Goal: Information Seeking & Learning: Get advice/opinions

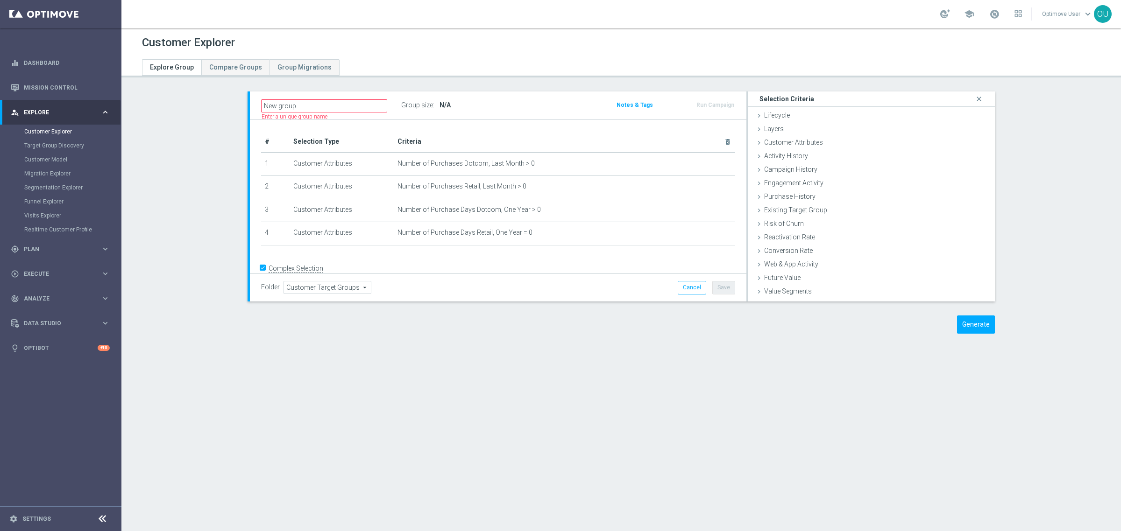
scroll to position [12, 0]
click at [73, 91] on link "Mission Control" at bounding box center [67, 87] width 86 height 25
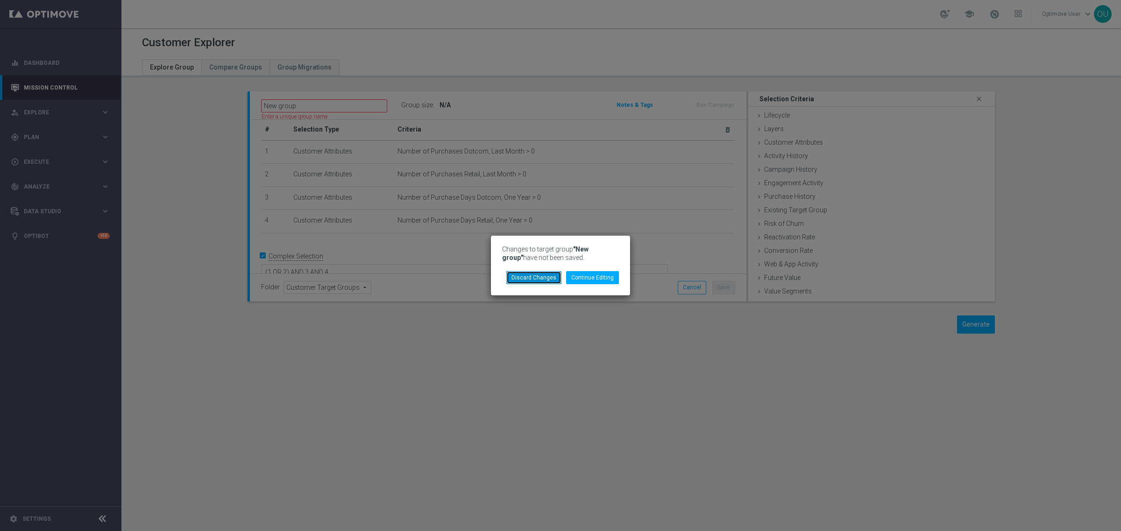
click at [542, 278] on button "Discard Changes" at bounding box center [533, 277] width 55 height 13
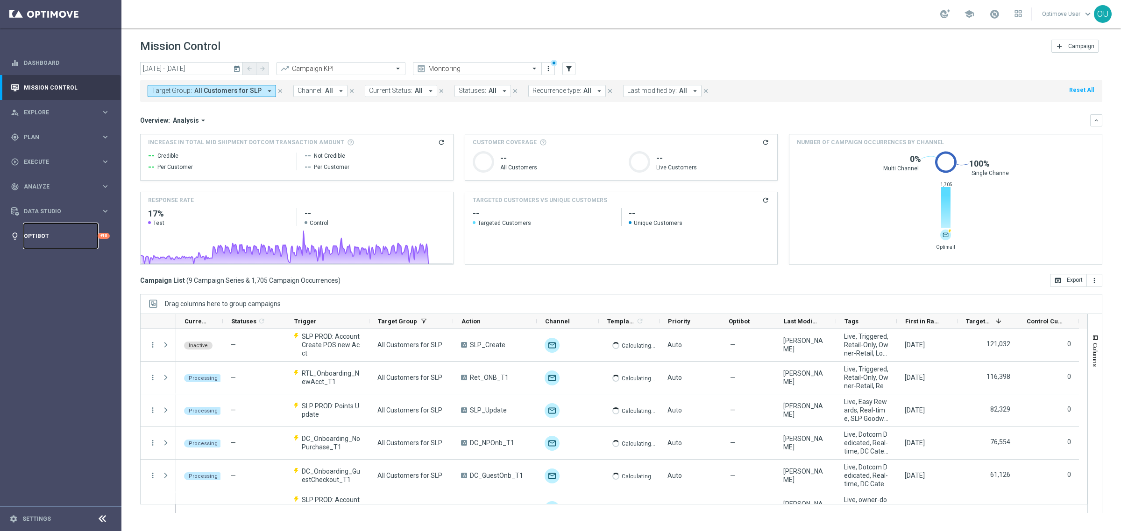
click at [52, 236] on link "Optibot" at bounding box center [61, 236] width 74 height 25
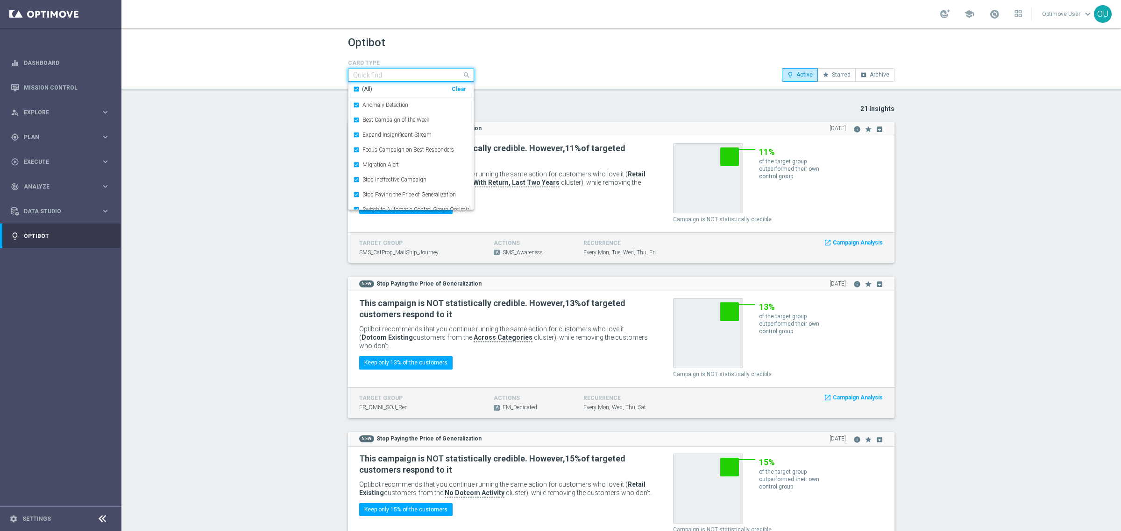
click at [398, 75] on input "text" at bounding box center [407, 75] width 109 height 8
click at [630, 93] on div "Optibot CARD TYPE Quick find Selected 8 of 8 (All) Clear Anomaly Detection Best…" at bounding box center [620, 279] width 999 height 503
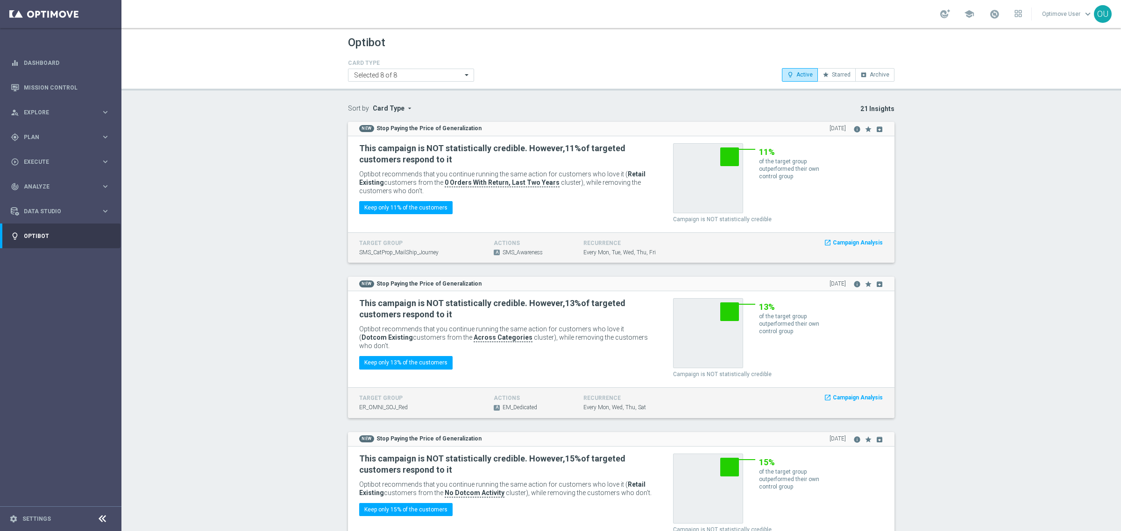
click at [374, 108] on span "Card Type" at bounding box center [389, 108] width 32 height 7
click at [535, 112] on p "21 Insights" at bounding box center [691, 109] width 406 height 8
click at [43, 85] on link "Mission Control" at bounding box center [67, 87] width 86 height 25
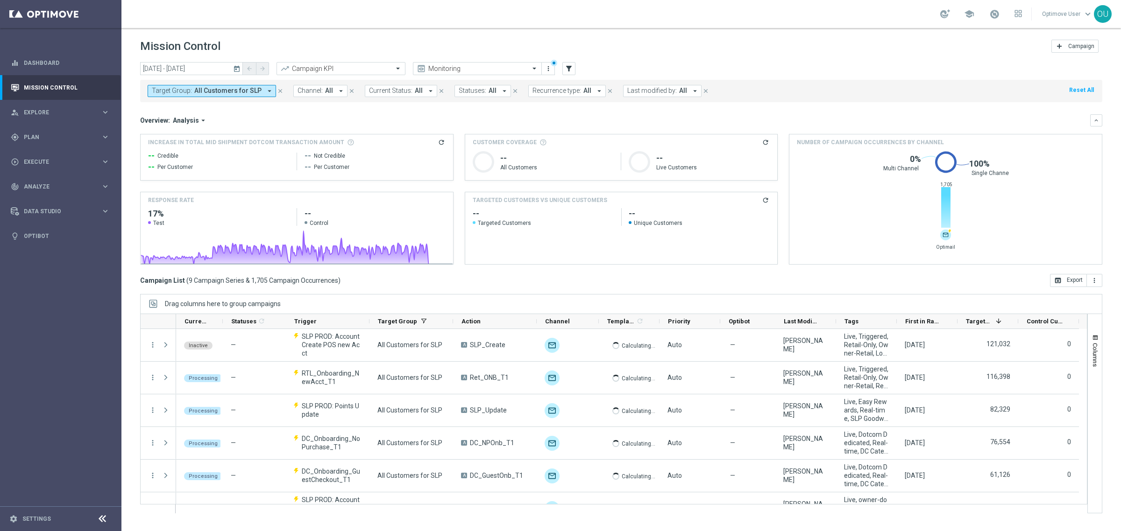
click at [266, 88] on icon "arrow_drop_down" at bounding box center [269, 91] width 8 height 8
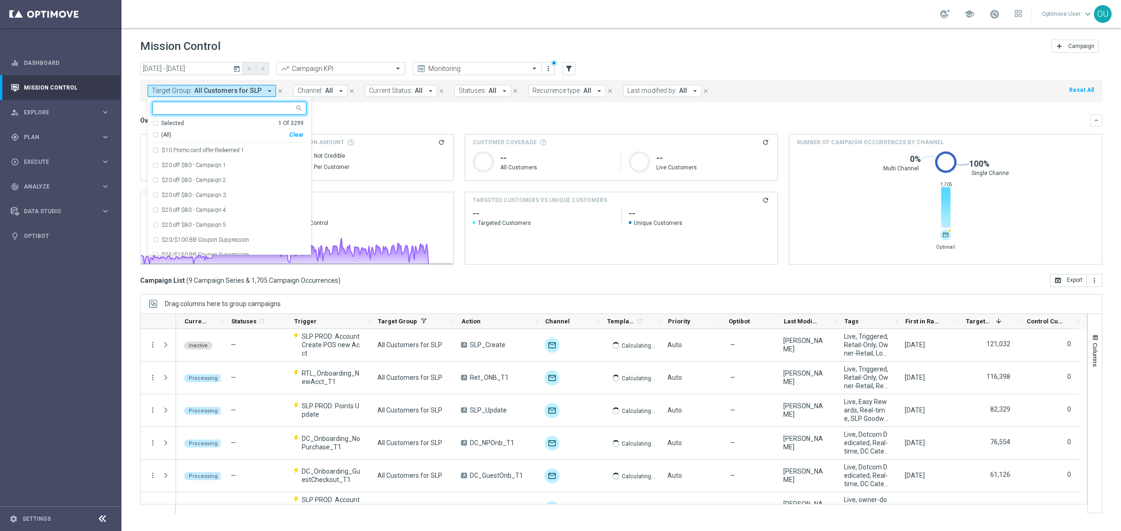
click at [0, 0] on div "Clear" at bounding box center [0, 0] width 0 height 0
click at [412, 111] on mini-dashboard "Overview: Analysis arrow_drop_down keyboard_arrow_down Increase In Total Mid Sh…" at bounding box center [621, 188] width 962 height 172
click at [363, 118] on div "Overview: Analysis arrow_drop_down" at bounding box center [615, 120] width 950 height 8
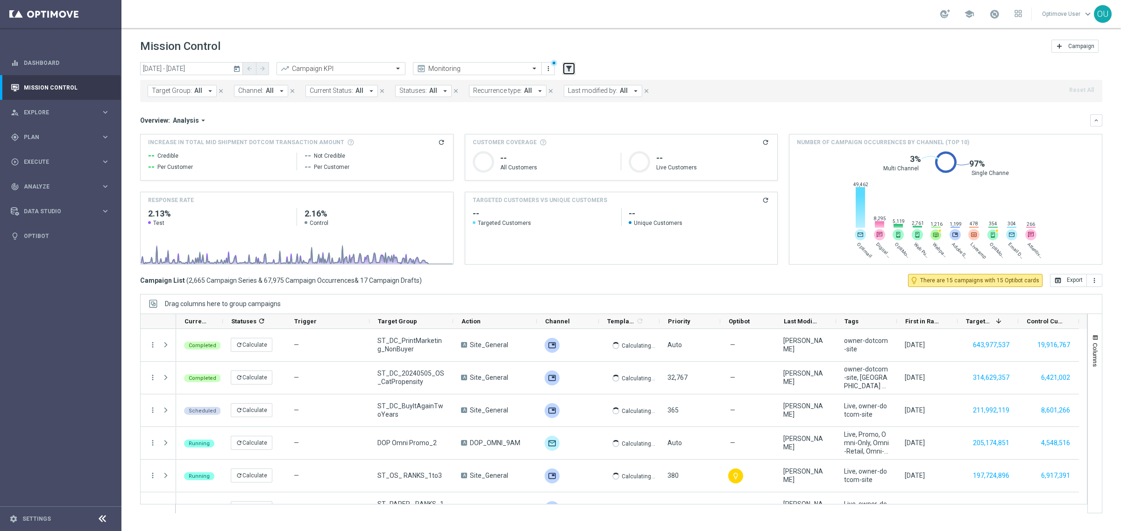
click at [568, 69] on icon "filter_alt" at bounding box center [568, 68] width 8 height 8
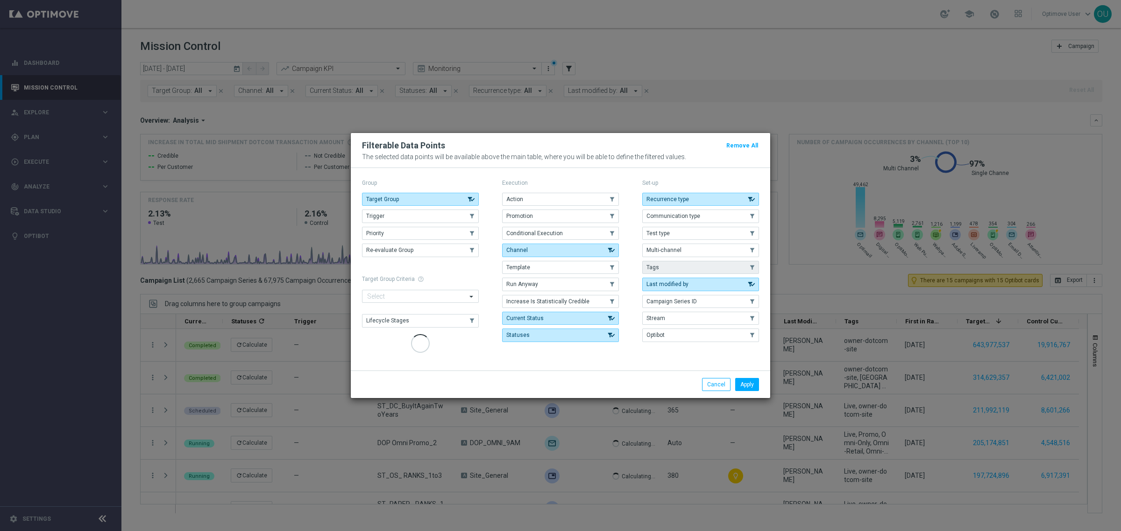
click at [657, 267] on button "Tags" at bounding box center [700, 267] width 117 height 13
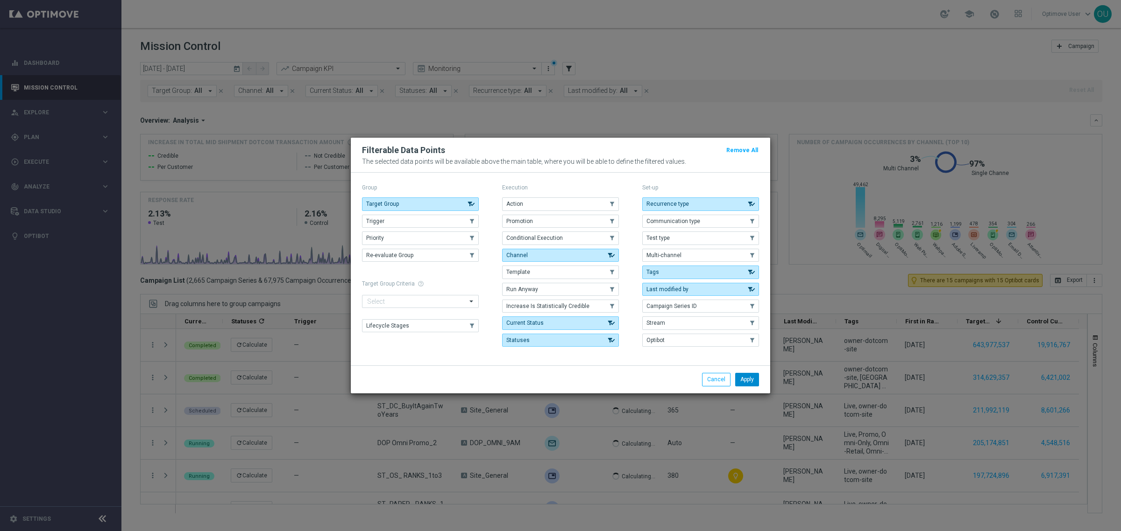
click at [743, 382] on button "Apply" at bounding box center [747, 379] width 24 height 13
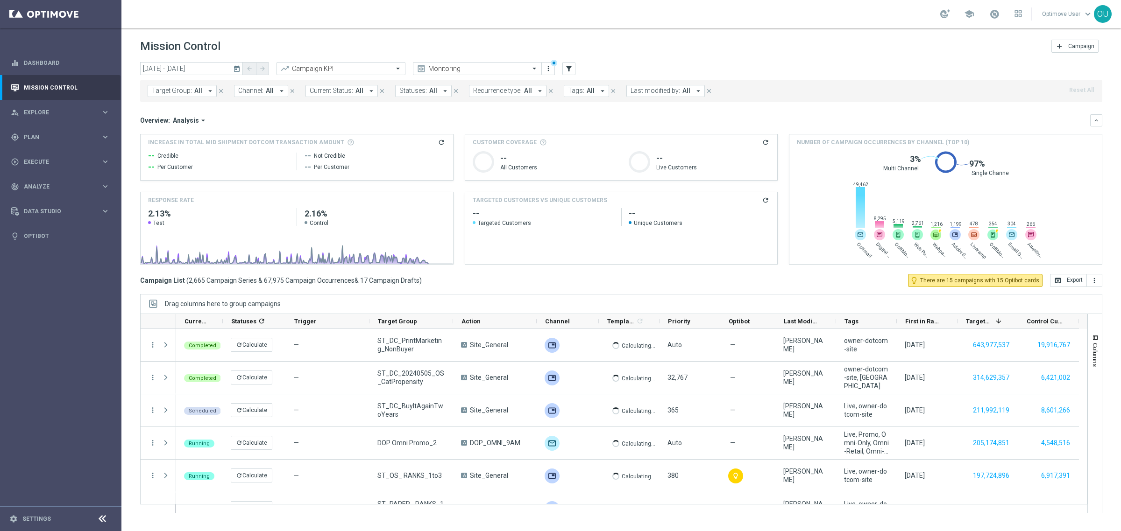
click at [568, 92] on span "Tags:" at bounding box center [576, 91] width 16 height 8
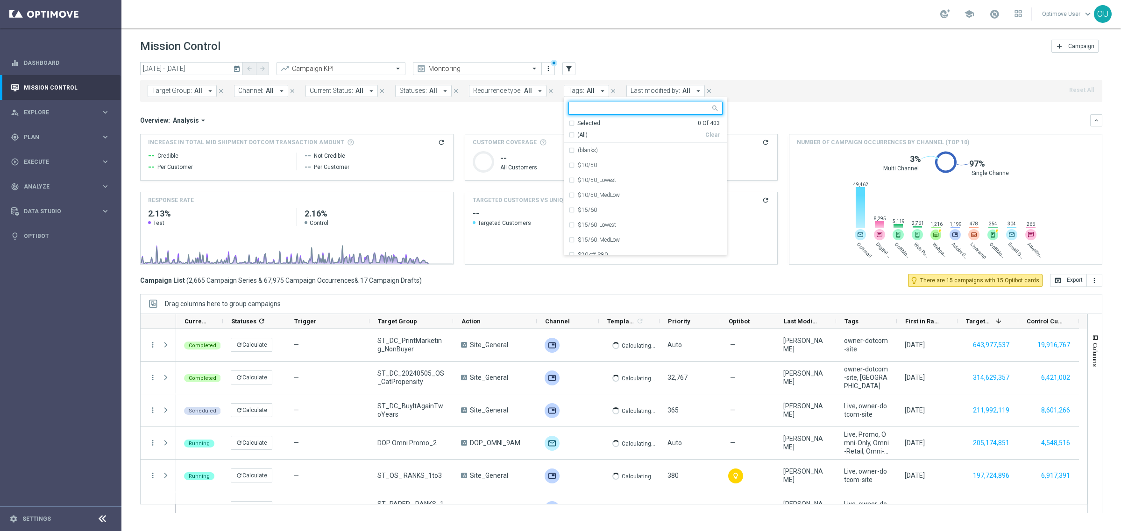
click at [604, 108] on input "text" at bounding box center [641, 109] width 137 height 8
click at [571, 166] on div "Dedicated" at bounding box center [645, 165] width 154 height 15
type input "dedi"
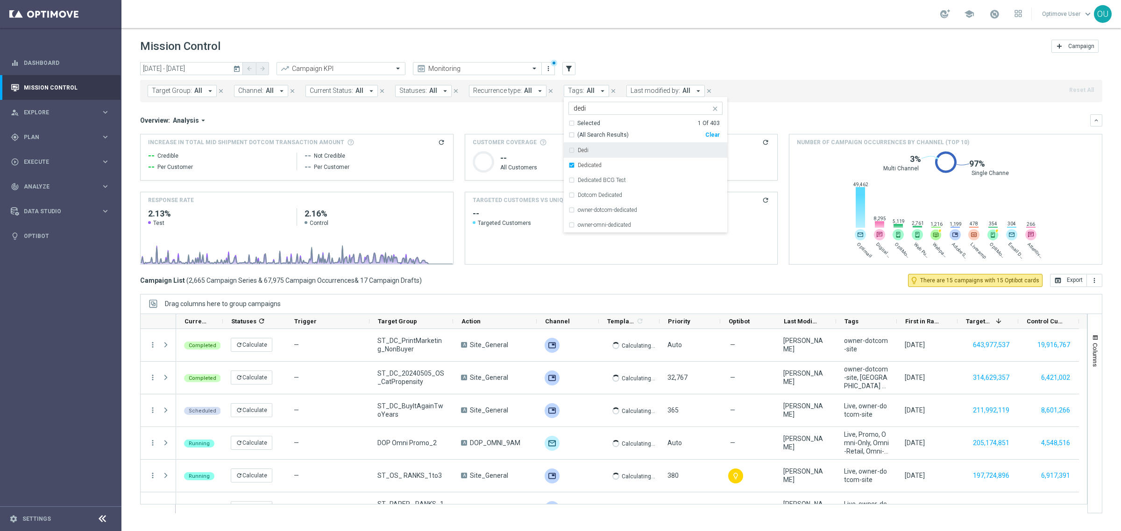
click at [791, 103] on mini-dashboard "Overview: Analysis arrow_drop_down keyboard_arrow_down Increase In Total Mid Sh…" at bounding box center [621, 188] width 962 height 172
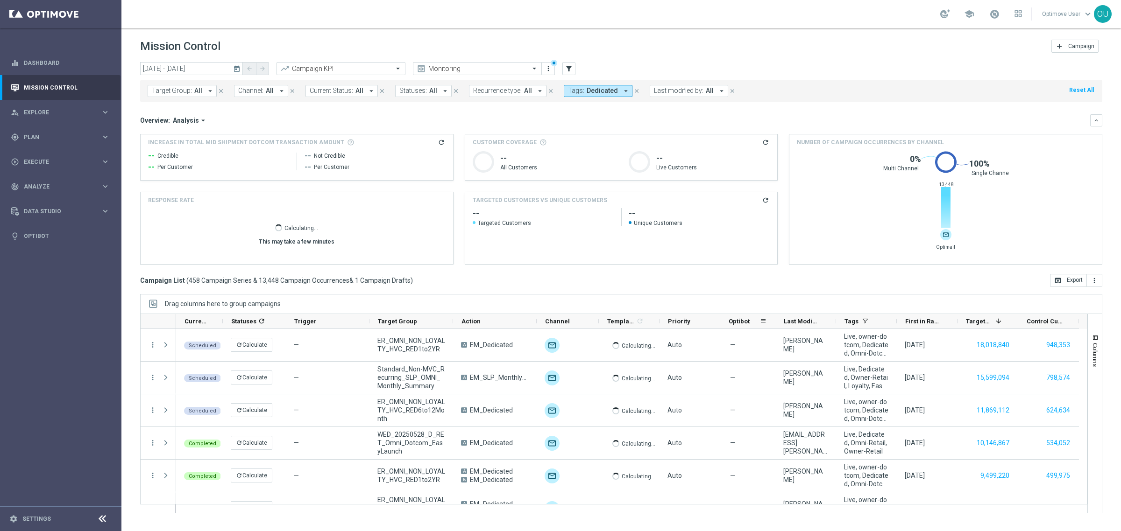
click at [747, 320] on span "Optibot" at bounding box center [738, 321] width 21 height 7
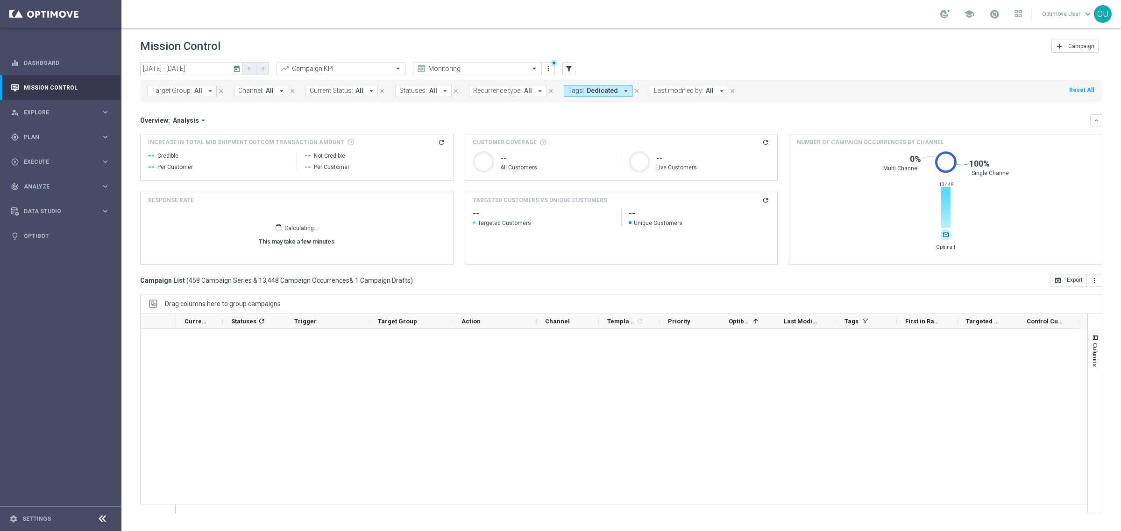
click at [739, 320] on span "Optibot" at bounding box center [738, 321] width 21 height 7
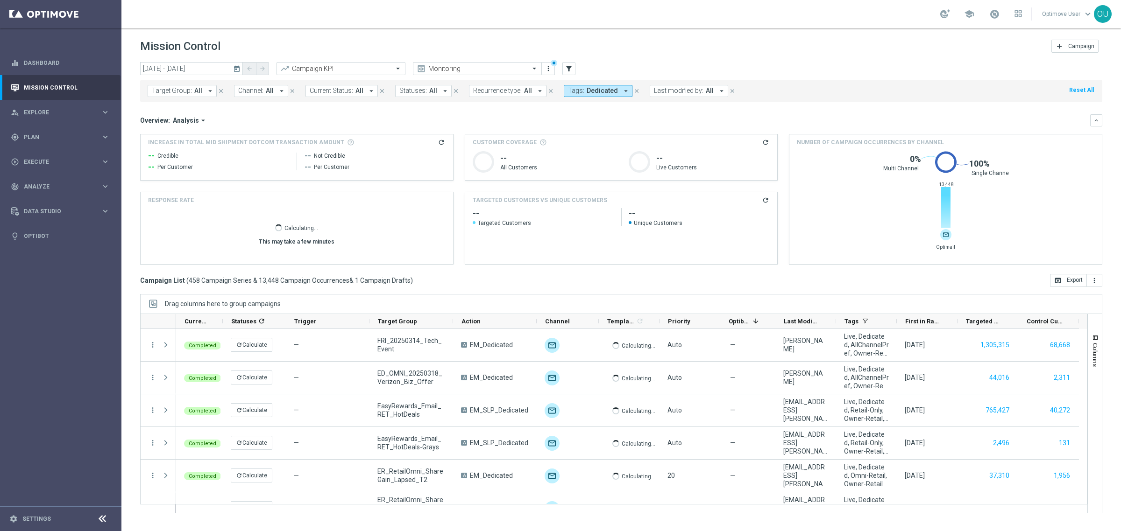
click at [239, 67] on icon "today" at bounding box center [237, 68] width 8 height 8
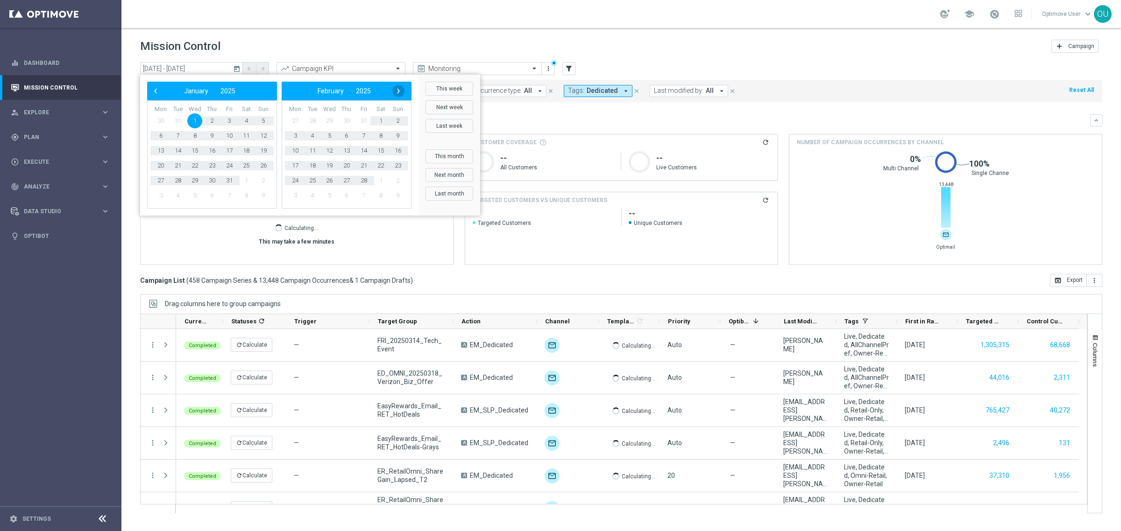
click at [401, 90] on span "›" at bounding box center [398, 91] width 12 height 12
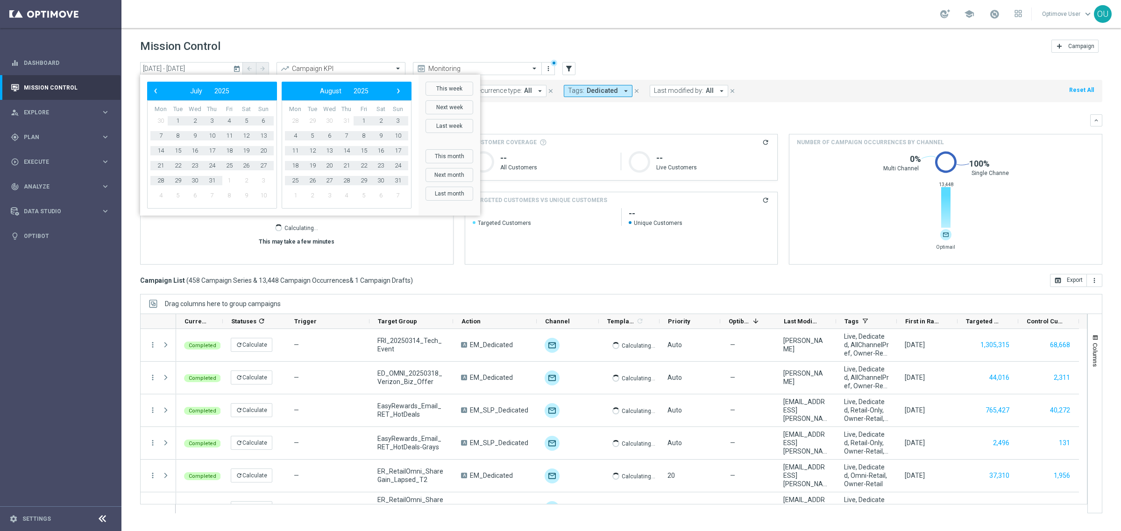
click at [401, 90] on span "›" at bounding box center [398, 91] width 12 height 12
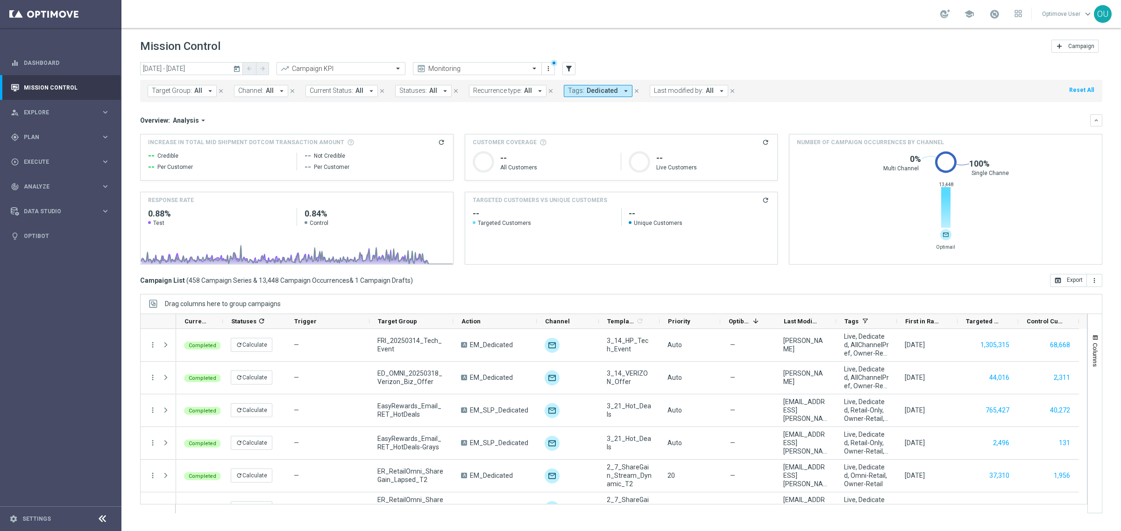
click at [240, 65] on icon "today" at bounding box center [237, 68] width 8 height 8
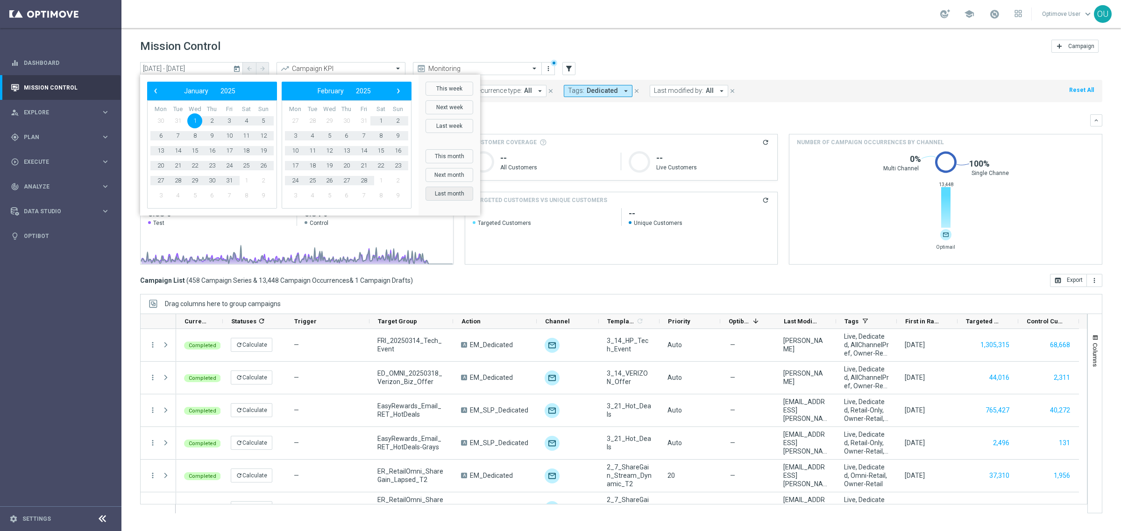
click at [450, 188] on button "Last month" at bounding box center [449, 194] width 48 height 14
type input "[DATE] - [DATE]"
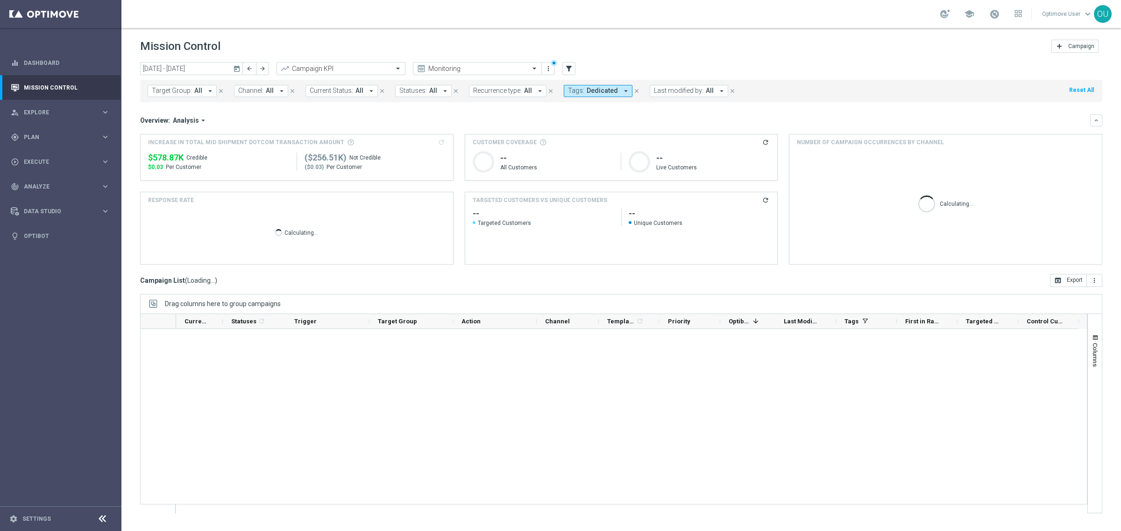
click at [623, 87] on icon "arrow_drop_down" at bounding box center [625, 91] width 8 height 8
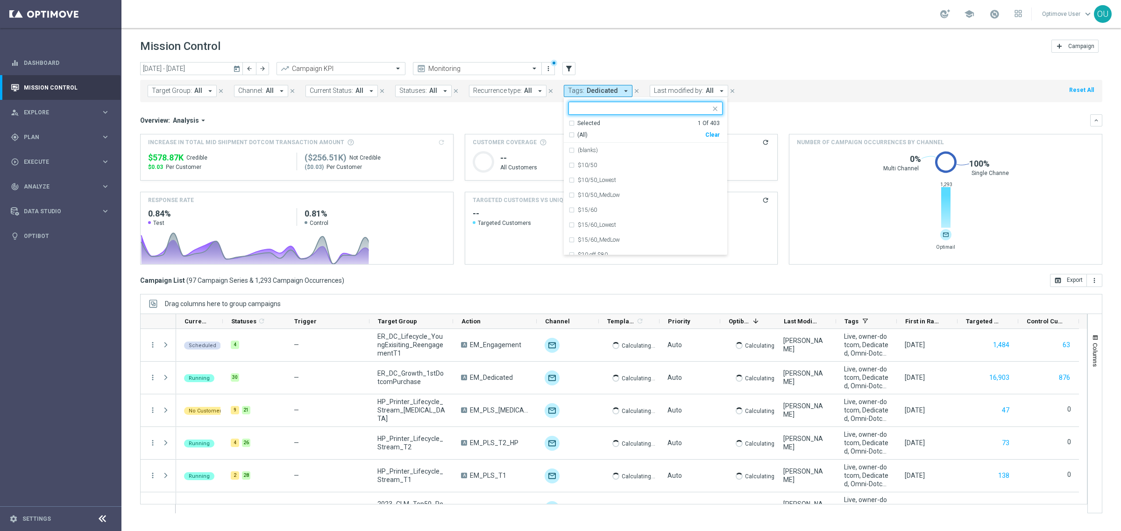
click at [741, 282] on div "Campaign List ( 97 Campaign Series & 1,293 Campaign Occurrences ) open_in_brows…" at bounding box center [621, 280] width 962 height 13
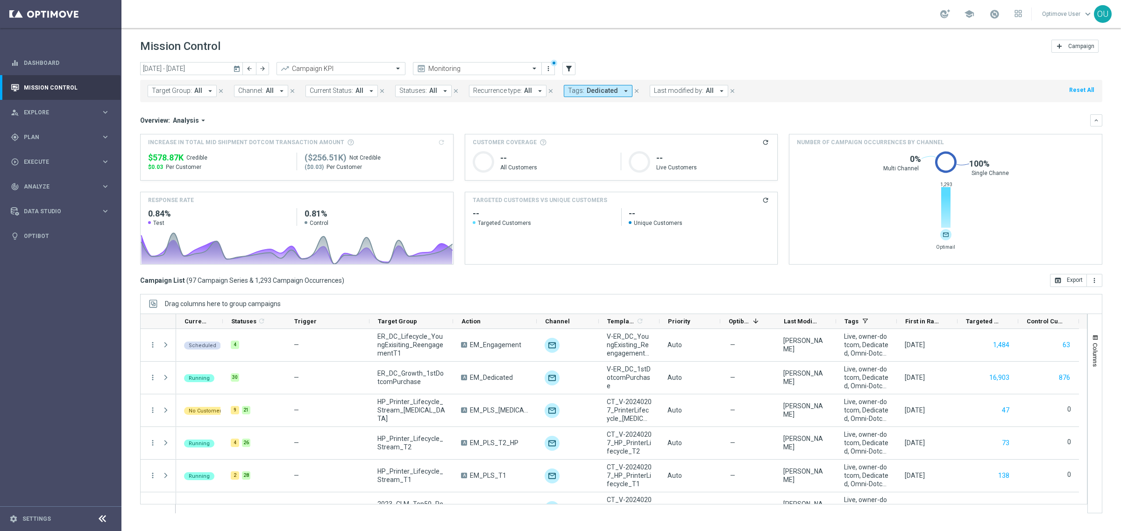
click at [621, 91] on icon "arrow_drop_down" at bounding box center [625, 91] width 8 height 8
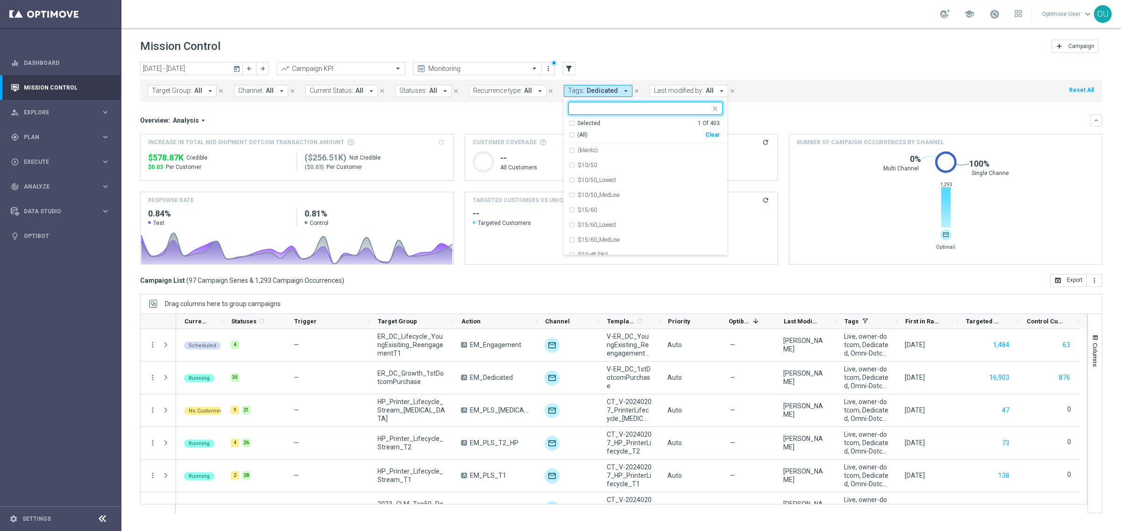
click at [0, 0] on div "Clear" at bounding box center [0, 0] width 0 height 0
click at [202, 87] on button "Target Group: All arrow_drop_down" at bounding box center [182, 91] width 69 height 12
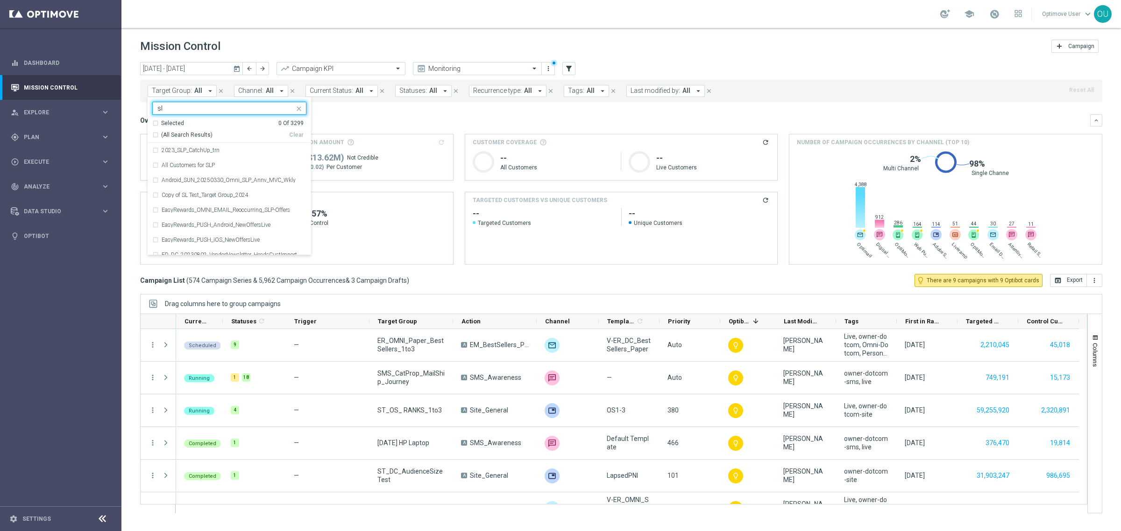
type input "slp"
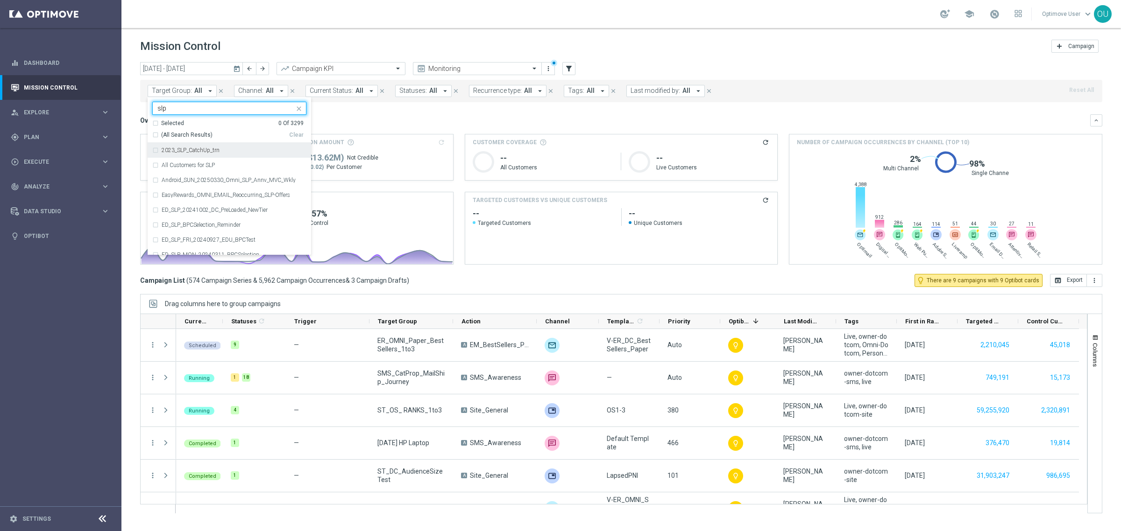
drag, startPoint x: 220, startPoint y: 106, endPoint x: 145, endPoint y: 106, distance: 75.6
click at [145, 106] on div "[DATE] [DATE] - [DATE] arrow_back arrow_forward Campaign KPI trending_up Monito…" at bounding box center [620, 292] width 999 height 461
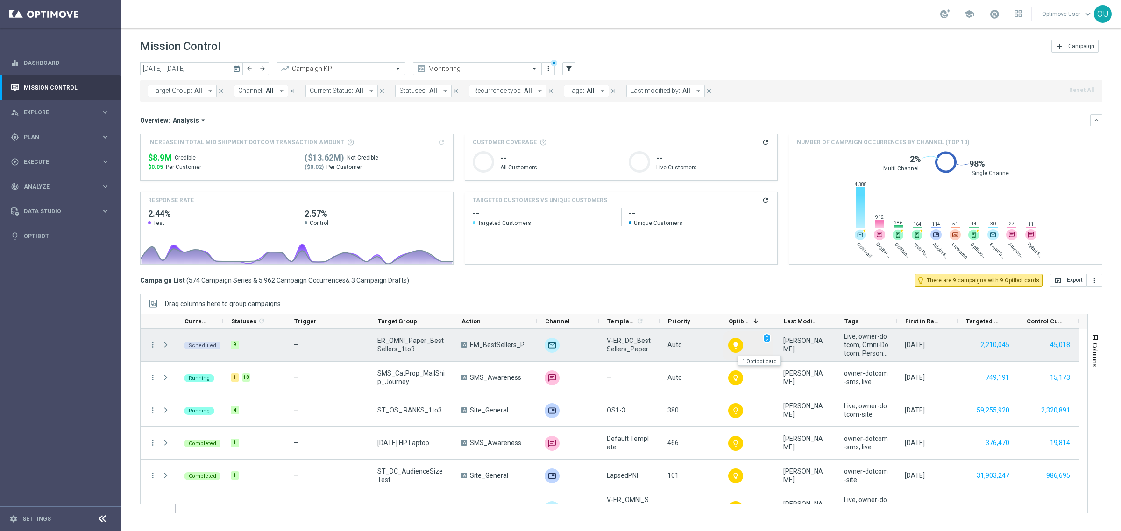
click at [736, 352] on div "lightbulb" at bounding box center [735, 345] width 15 height 15
click at [734, 344] on icon "lightbulb" at bounding box center [735, 345] width 7 height 7
click at [768, 338] on span "unfold_more" at bounding box center [766, 338] width 7 height 7
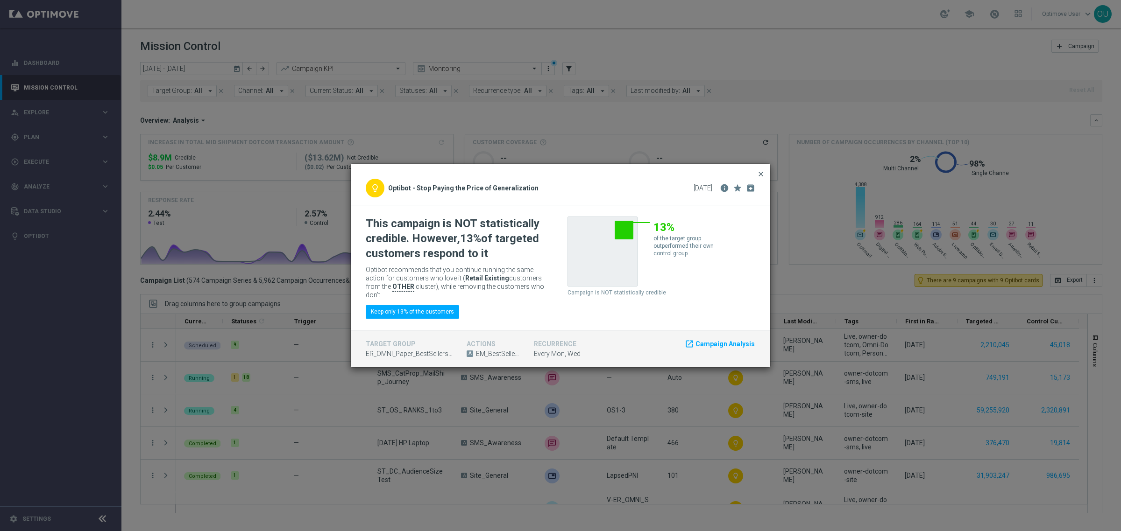
click at [762, 174] on span "close" at bounding box center [760, 173] width 7 height 7
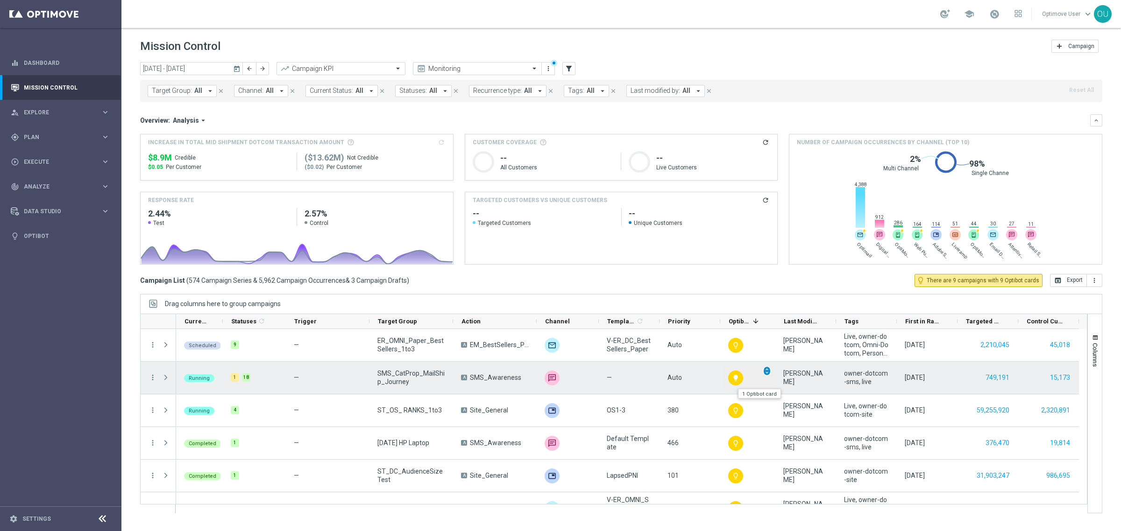
click at [767, 369] on span "unfold_more" at bounding box center [766, 371] width 7 height 7
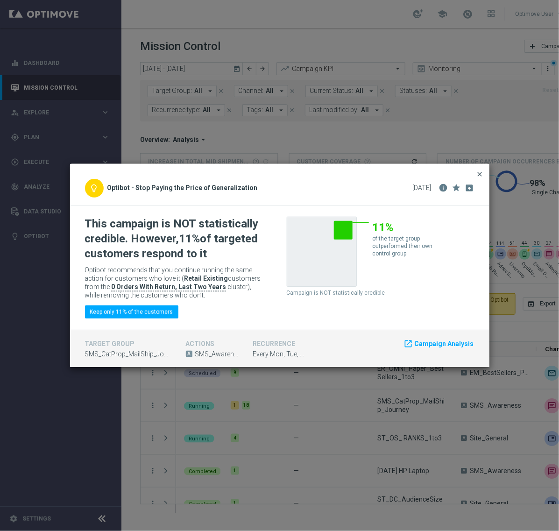
click at [483, 173] on span "close" at bounding box center [479, 173] width 7 height 7
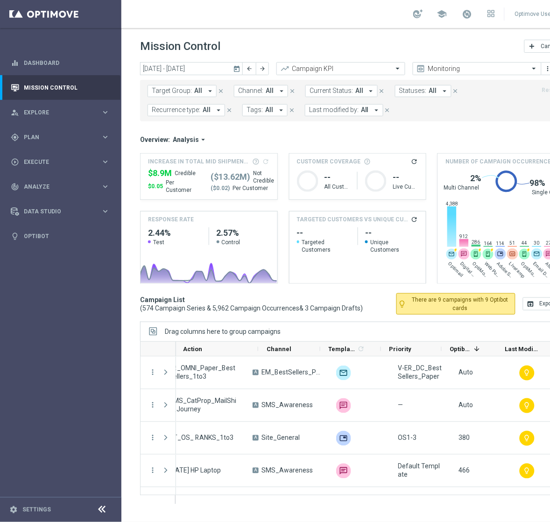
scroll to position [0, 278]
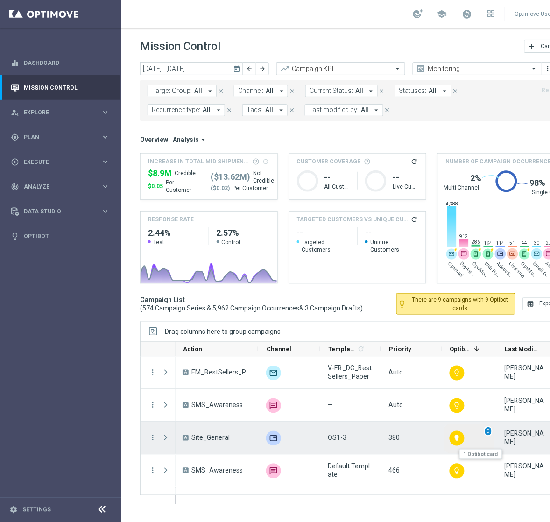
click at [487, 433] on span "unfold_more" at bounding box center [488, 431] width 7 height 7
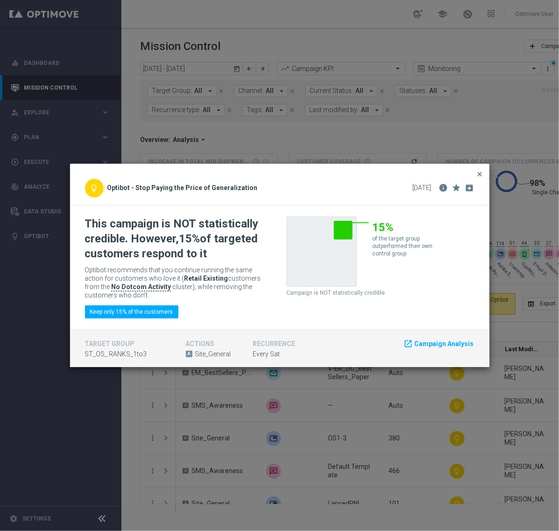
click at [479, 173] on span "close" at bounding box center [479, 173] width 7 height 7
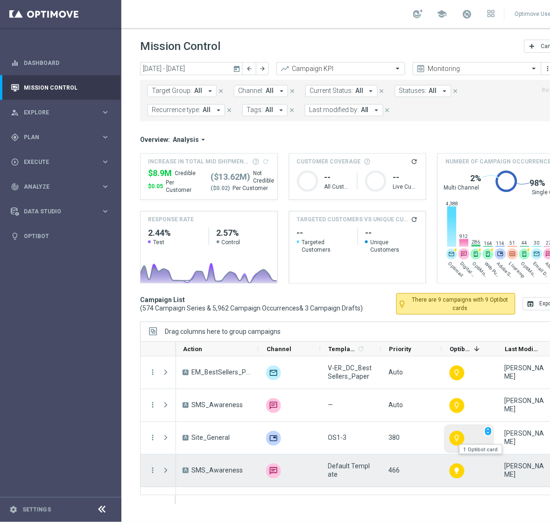
scroll to position [58, 0]
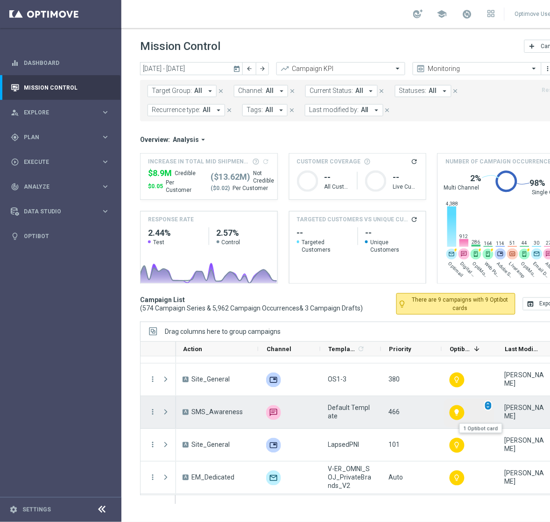
click at [487, 405] on span "unfold_more" at bounding box center [488, 405] width 7 height 7
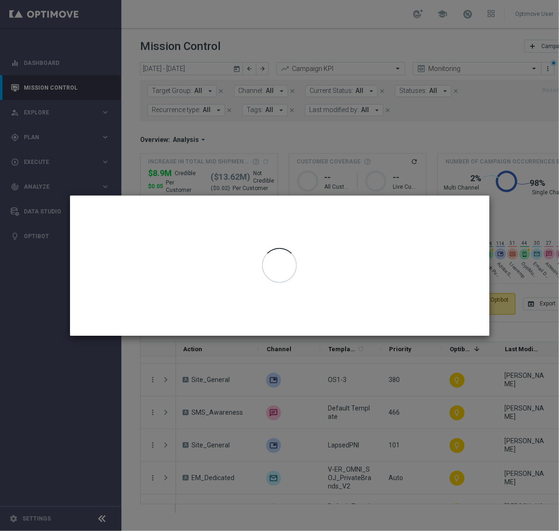
click at [531, 200] on modal-container at bounding box center [279, 265] width 559 height 531
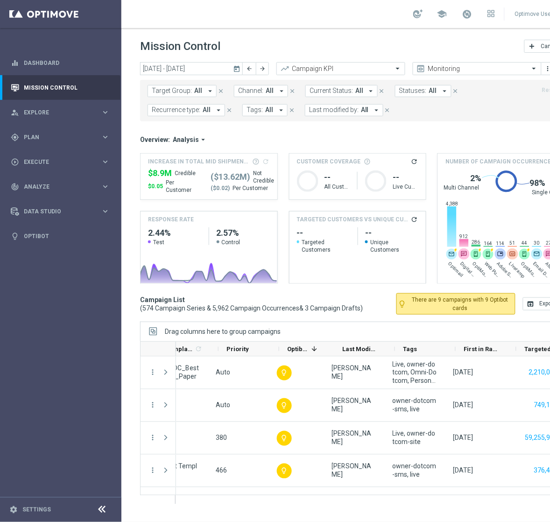
scroll to position [0, 526]
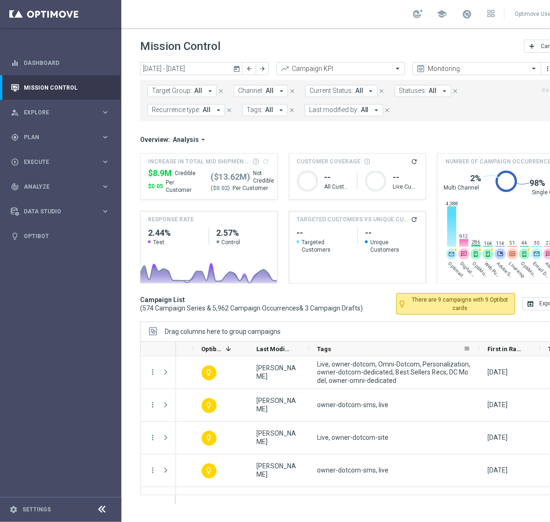
drag, startPoint x: 369, startPoint y: 353, endPoint x: 479, endPoint y: 355, distance: 109.8
click at [479, 355] on div at bounding box center [480, 349] width 4 height 14
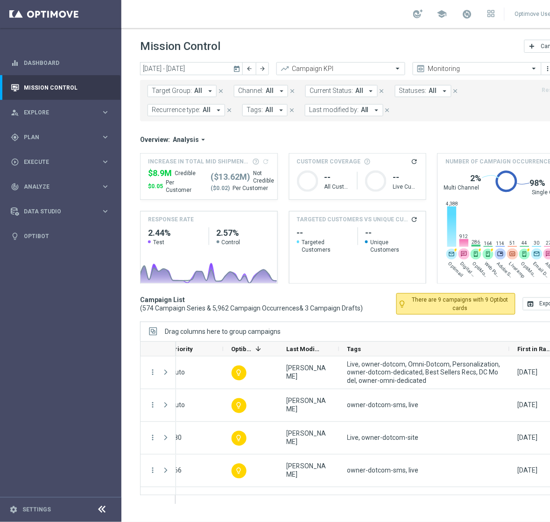
scroll to position [0, 0]
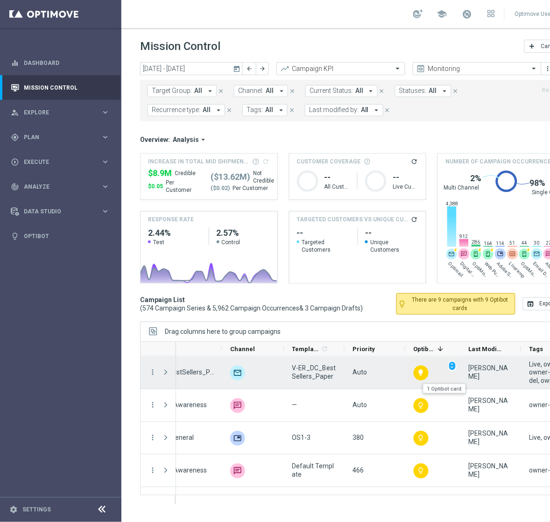
click at [421, 372] on icon "lightbulb" at bounding box center [420, 372] width 7 height 7
click at [451, 365] on span "unfold_more" at bounding box center [452, 366] width 7 height 7
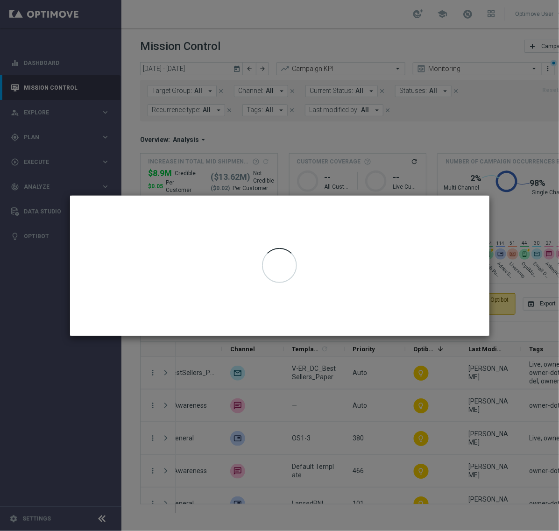
click at [507, 187] on modal-container at bounding box center [279, 265] width 559 height 531
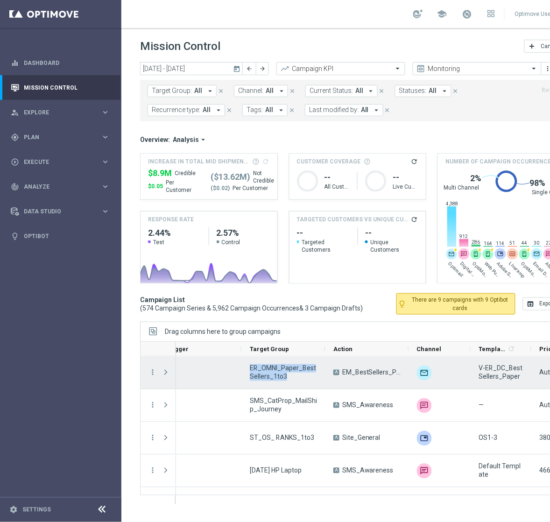
drag, startPoint x: 288, startPoint y: 378, endPoint x: 250, endPoint y: 369, distance: 39.0
click at [250, 369] on span "ER_OMNI_Paper_BestSellers_1to3" at bounding box center [284, 372] width 68 height 17
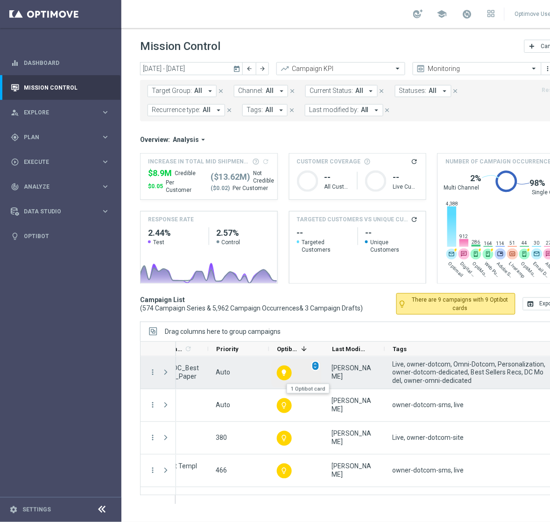
click at [314, 367] on span "unfold_more" at bounding box center [315, 366] width 7 height 7
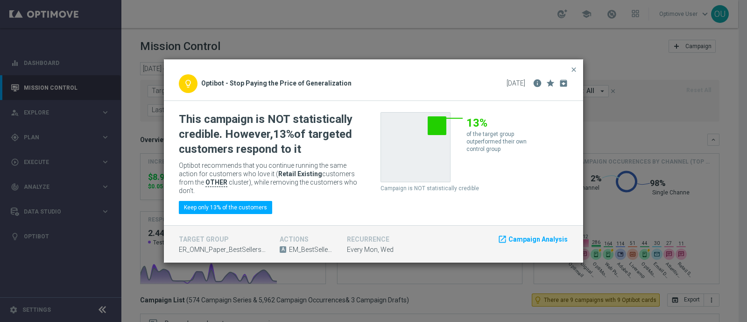
scroll to position [0, 451]
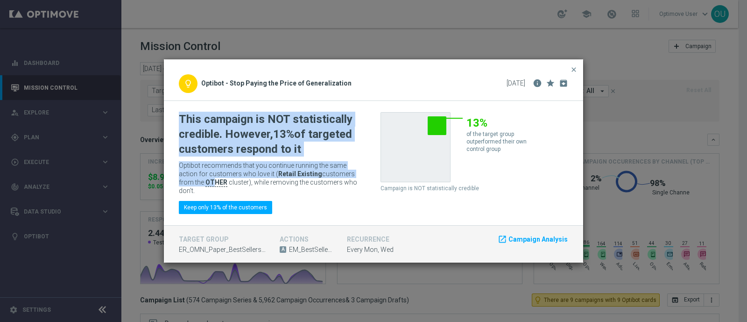
drag, startPoint x: 211, startPoint y: 181, endPoint x: 346, endPoint y: 215, distance: 139.2
click at [346, 215] on div "This campaign is NOT statistically credible. However, 13% of targeted customers…" at bounding box center [373, 163] width 419 height 124
click at [331, 162] on span "Optibot recommends that you continue running the same action for customers who …" at bounding box center [267, 174] width 176 height 24
